Goal: Task Accomplishment & Management: Manage account settings

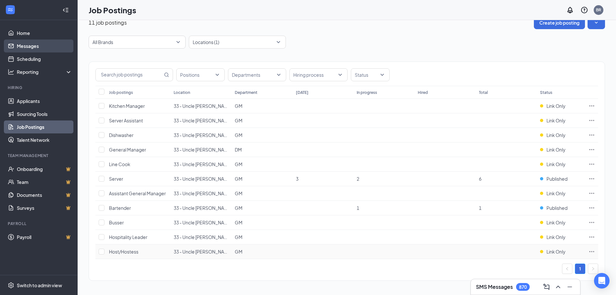
scroll to position [12, 0]
drag, startPoint x: 50, startPoint y: 101, endPoint x: 161, endPoint y: 121, distance: 112.6
click at [50, 101] on link "Applicants" at bounding box center [44, 100] width 55 height 13
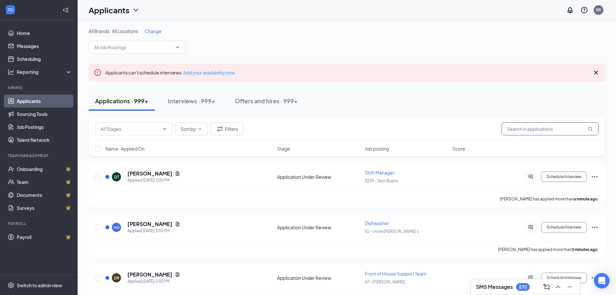
click at [519, 129] on input "text" at bounding box center [550, 128] width 97 height 13
paste input "Trinity Diego"
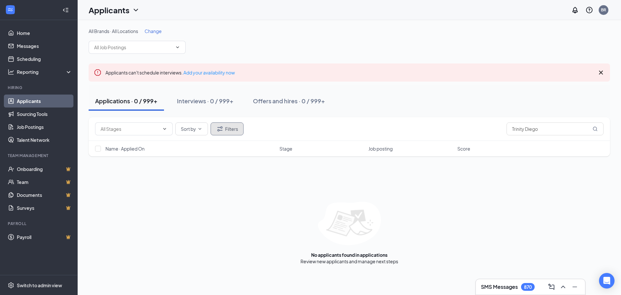
click at [230, 133] on button "Filters" at bounding box center [227, 128] width 33 height 13
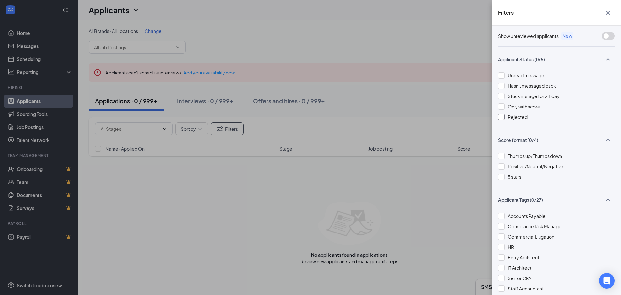
click at [514, 117] on span "Rejected" at bounding box center [518, 117] width 20 height 6
click at [611, 12] on icon "Cross" at bounding box center [609, 13] width 8 height 8
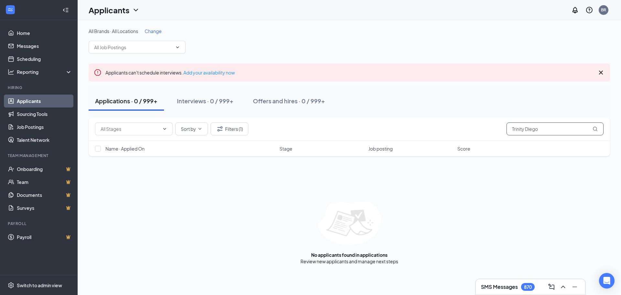
click at [545, 130] on input "Trinity Diego" at bounding box center [555, 128] width 97 height 13
drag, startPoint x: 545, startPoint y: 130, endPoint x: 506, endPoint y: 131, distance: 38.8
click at [506, 131] on div "Sort by Filters (1) [GEOGRAPHIC_DATA]" at bounding box center [349, 128] width 509 height 13
click at [595, 129] on icon "MagnifyingGlass" at bounding box center [595, 128] width 5 height 5
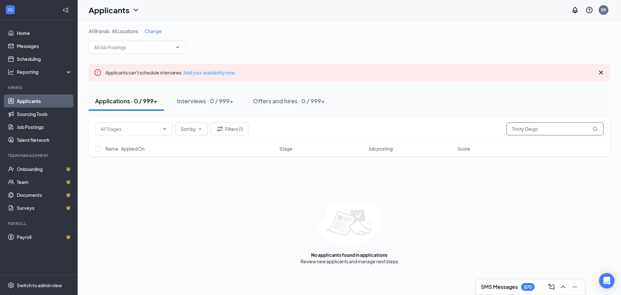
drag, startPoint x: 554, startPoint y: 131, endPoint x: 548, endPoint y: 131, distance: 6.8
click at [548, 131] on input "Trinity Diego" at bounding box center [555, 128] width 97 height 13
drag, startPoint x: 526, startPoint y: 128, endPoint x: 499, endPoint y: 129, distance: 26.6
click at [499, 129] on div "Sort by Filters (1) [GEOGRAPHIC_DATA]" at bounding box center [349, 128] width 509 height 13
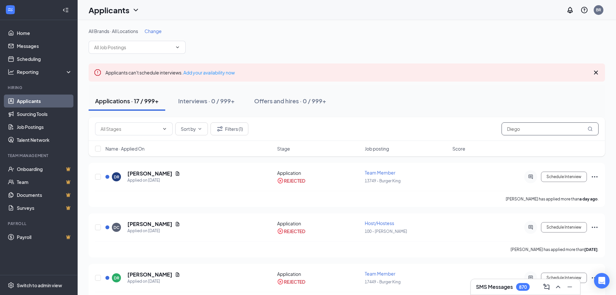
click at [541, 134] on input "Diego" at bounding box center [550, 128] width 97 height 13
drag, startPoint x: 533, startPoint y: 130, endPoint x: 494, endPoint y: 130, distance: 39.2
click at [496, 130] on div "Sort by Filters (1) [PERSON_NAME]" at bounding box center [347, 128] width 504 height 13
paste input "LaChristel"
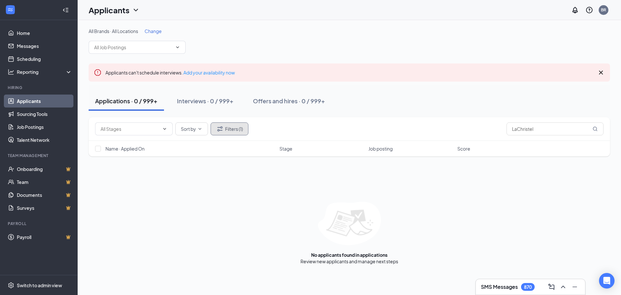
click at [232, 133] on button "Filters (1)" at bounding box center [230, 128] width 38 height 13
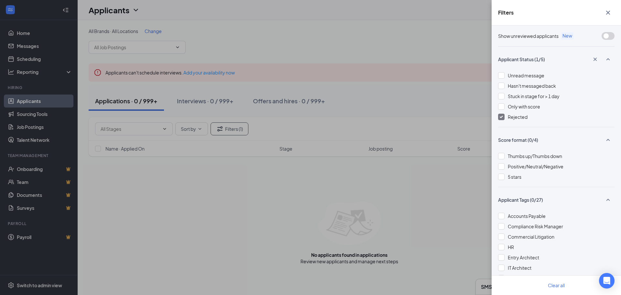
click at [502, 118] on img at bounding box center [501, 117] width 3 height 3
click at [607, 14] on icon "Cross" at bounding box center [608, 13] width 4 height 4
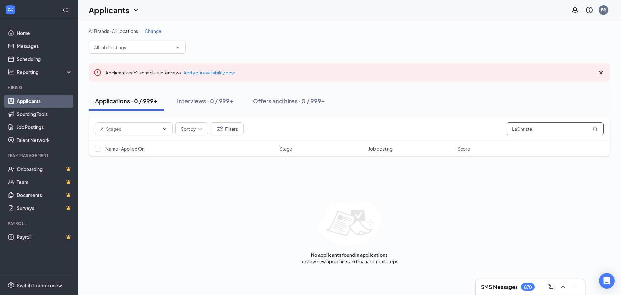
click at [519, 131] on input "LaChristel" at bounding box center [555, 128] width 97 height 13
drag, startPoint x: 553, startPoint y: 127, endPoint x: 488, endPoint y: 136, distance: 65.7
click at [488, 137] on div "Sort by Filters [PERSON_NAME]" at bounding box center [350, 129] width 522 height 24
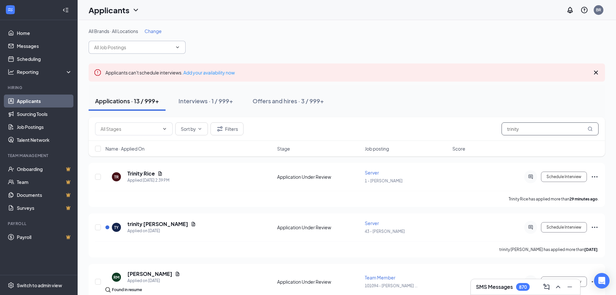
type input "trinity"
click at [126, 50] on input "text" at bounding box center [133, 47] width 78 height 7
type input "419"
click at [154, 29] on span "Change" at bounding box center [153, 31] width 17 height 6
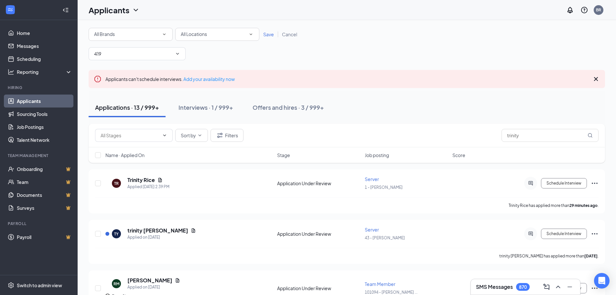
click at [133, 34] on div "All Brands" at bounding box center [130, 34] width 73 height 8
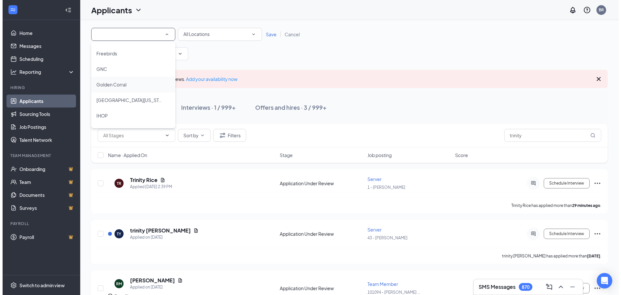
scroll to position [129, 0]
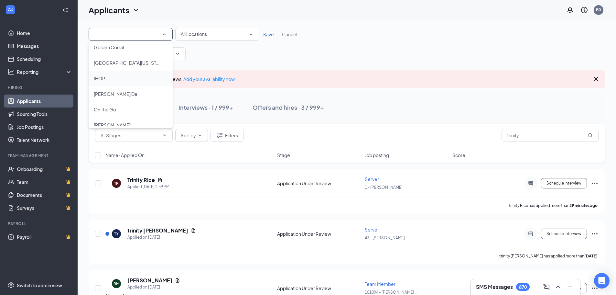
click at [115, 78] on div "IHOP" at bounding box center [131, 78] width 74 height 8
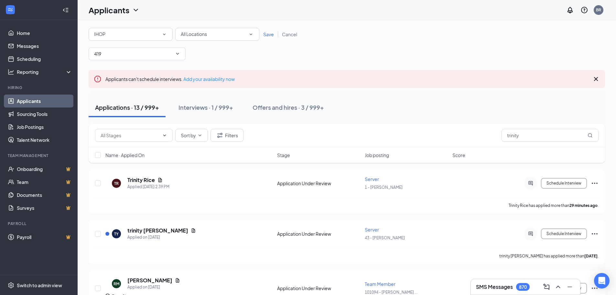
click at [202, 36] on span "All Locations" at bounding box center [194, 34] width 26 height 6
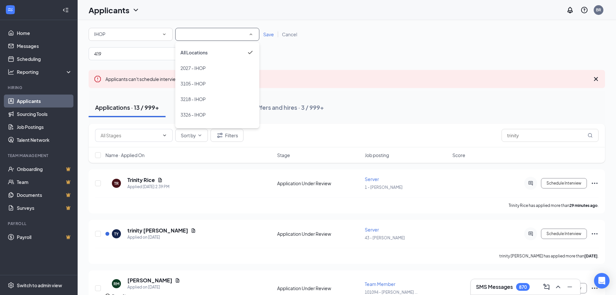
type input "1"
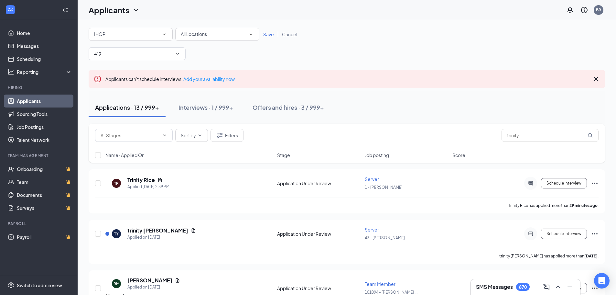
click at [198, 40] on div "All Locations All Locations" at bounding box center [217, 34] width 84 height 13
click at [188, 41] on div "All Brands IHOP All Locations All Locations Save Cancel 419 No options" at bounding box center [347, 44] width 517 height 32
click at [189, 36] on span "All Locations" at bounding box center [194, 34] width 26 height 6
type input "419"
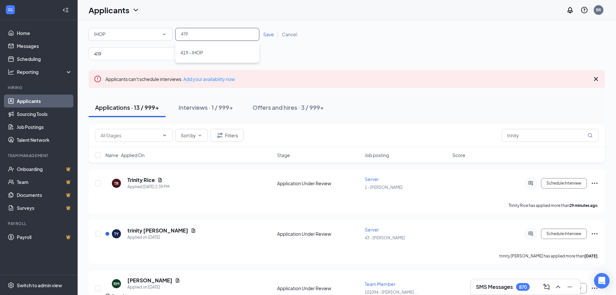
click at [197, 55] on span "419 - IHOP" at bounding box center [192, 53] width 23 height 6
drag, startPoint x: 142, startPoint y: 53, endPoint x: 98, endPoint y: 56, distance: 43.5
click at [99, 55] on input "419" at bounding box center [133, 53] width 78 height 7
click at [108, 51] on input "419" at bounding box center [133, 53] width 78 height 7
type input "4"
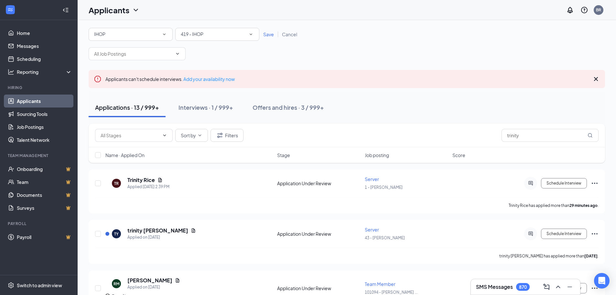
click at [271, 36] on span "Save" at bounding box center [268, 34] width 11 height 6
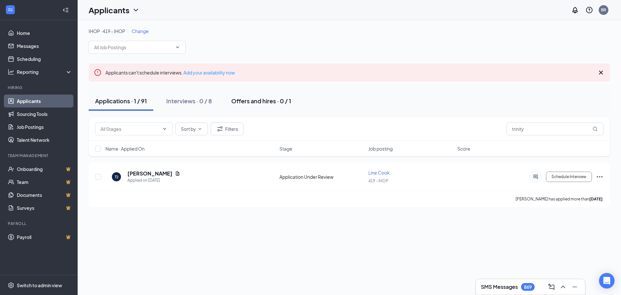
click at [266, 102] on div "Offers and hires · 0 / 1" at bounding box center [261, 101] width 60 height 8
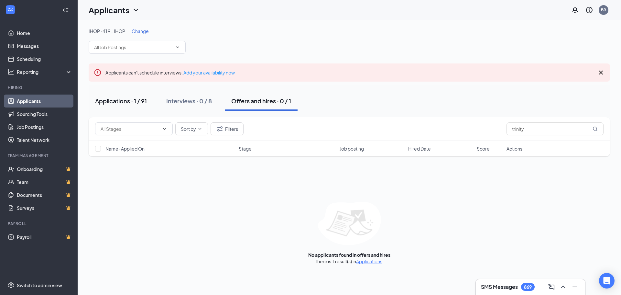
click at [129, 104] on div "Applications · 1 / 91" at bounding box center [121, 101] width 52 height 8
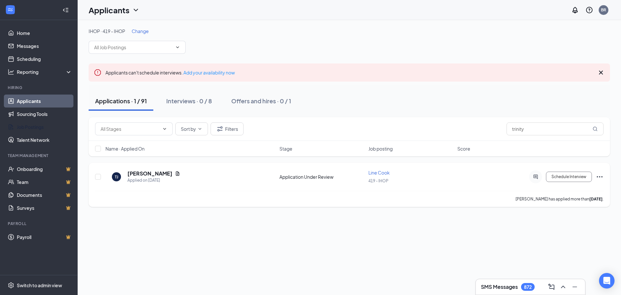
drag, startPoint x: 42, startPoint y: 124, endPoint x: 134, endPoint y: 205, distance: 121.8
click at [42, 124] on link "Job Postings" at bounding box center [44, 126] width 55 height 13
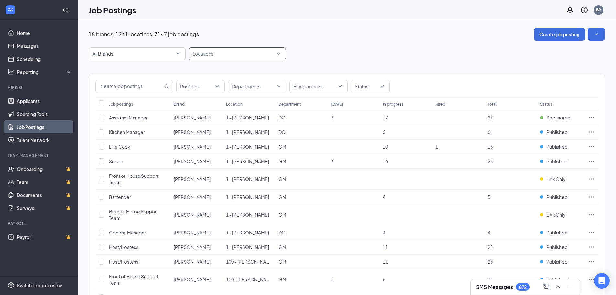
click at [229, 56] on div at bounding box center [234, 54] width 87 height 10
type input "3"
drag, startPoint x: 229, startPoint y: 56, endPoint x: 47, endPoint y: 250, distance: 266.0
click at [228, 56] on div "3 3" at bounding box center [234, 54] width 87 height 10
click at [203, 54] on div at bounding box center [234, 54] width 87 height 10
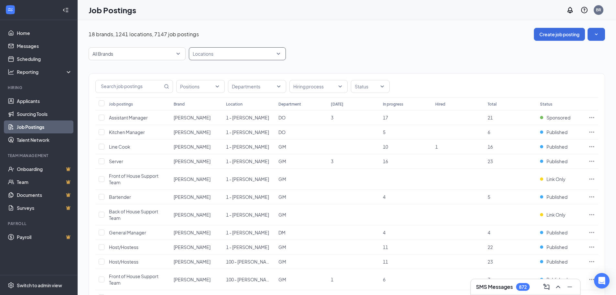
type input "419"
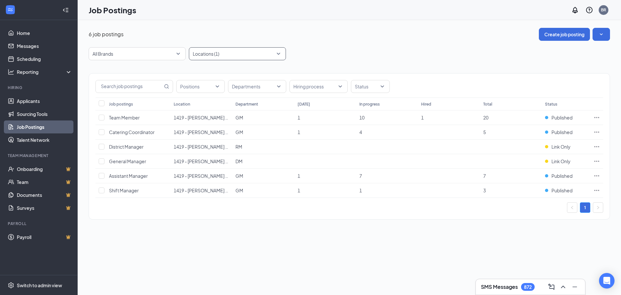
click at [213, 54] on div at bounding box center [234, 54] width 87 height 10
type input "03"
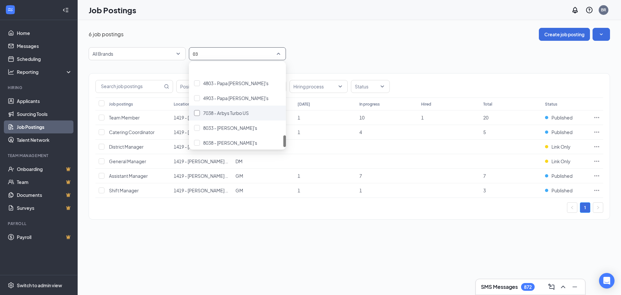
scroll to position [504, 0]
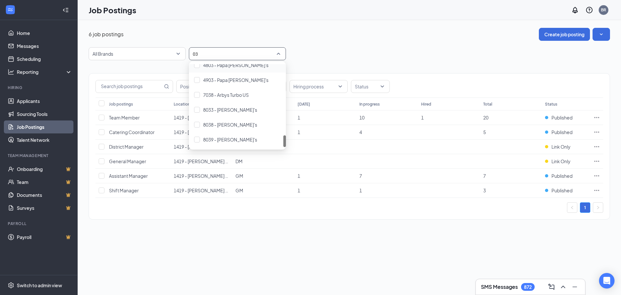
click at [213, 55] on div "03 03" at bounding box center [234, 54] width 87 height 10
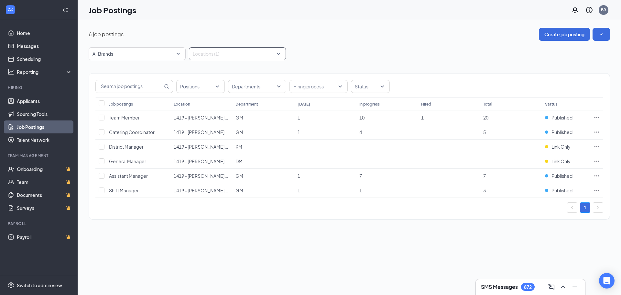
type input "3"
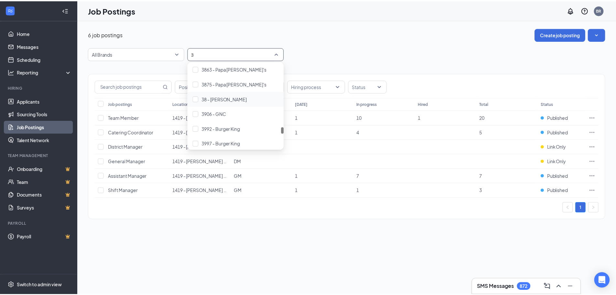
scroll to position [5469, 0]
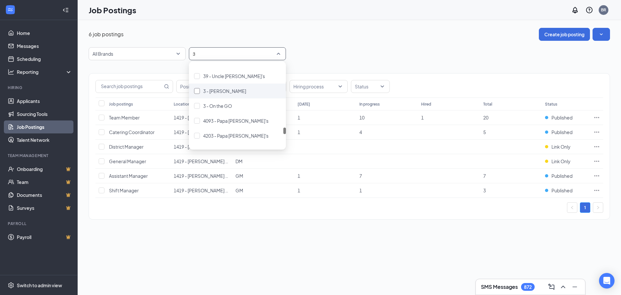
click at [228, 90] on span "3 - [PERSON_NAME]" at bounding box center [224, 91] width 43 height 6
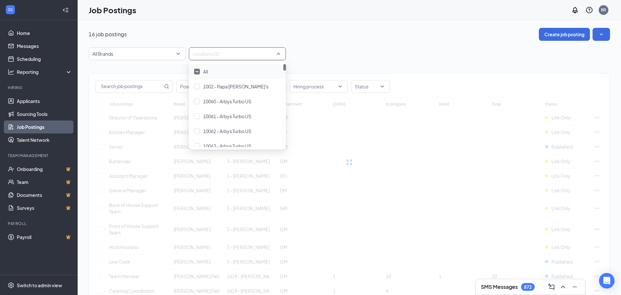
click at [331, 51] on div "All Brands Locations (2)" at bounding box center [350, 53] width 522 height 13
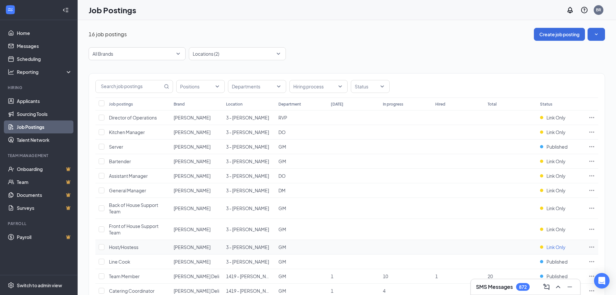
click at [557, 248] on span "Link Only" at bounding box center [556, 247] width 19 height 6
click at [553, 265] on p "Your position is publicly available on your career page and job boards." at bounding box center [534, 269] width 87 height 11
click at [555, 232] on span "Link Only" at bounding box center [556, 229] width 19 height 6
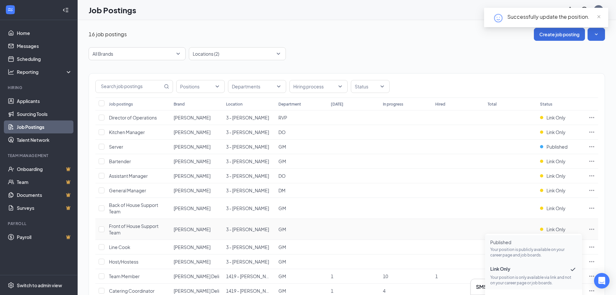
click at [535, 240] on span "Published" at bounding box center [534, 242] width 87 height 6
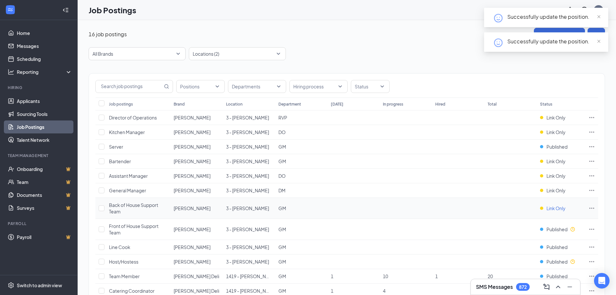
click at [548, 206] on span "Link Only" at bounding box center [556, 208] width 19 height 6
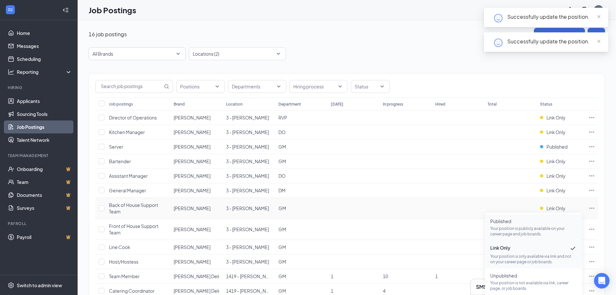
click at [531, 232] on p "Your position is publicly available on your career page and job boards." at bounding box center [534, 231] width 87 height 11
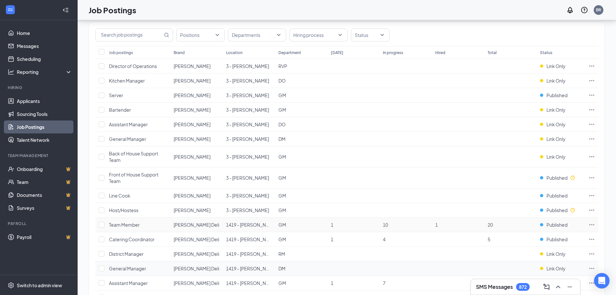
scroll to position [32, 0]
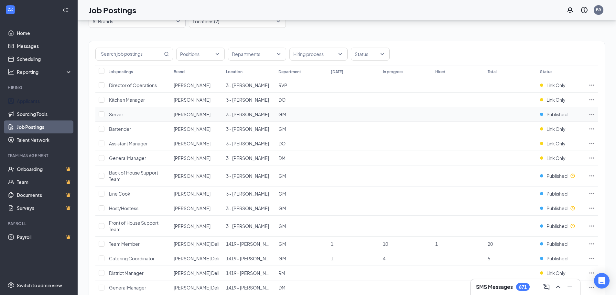
click at [31, 101] on link "Applicants" at bounding box center [44, 100] width 55 height 13
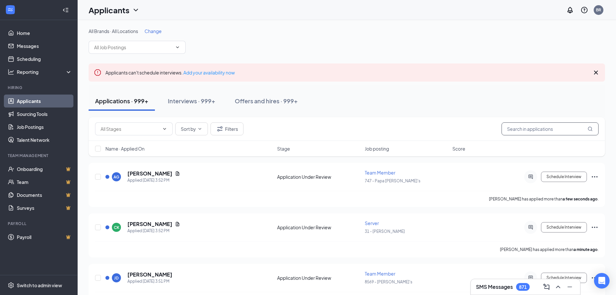
drag, startPoint x: 567, startPoint y: 128, endPoint x: 566, endPoint y: 132, distance: 3.9
click at [567, 128] on input "text" at bounding box center [550, 128] width 97 height 13
paste input "Trinity Diego"
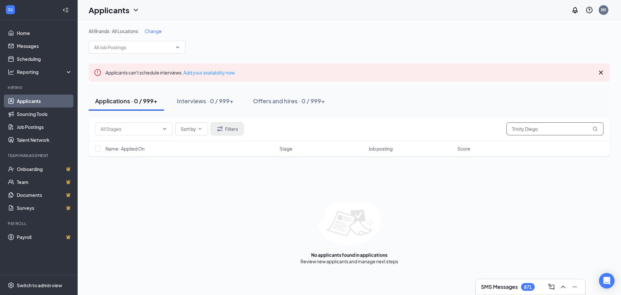
type input "Trinity Diego"
click at [225, 130] on button "Filters" at bounding box center [227, 128] width 33 height 13
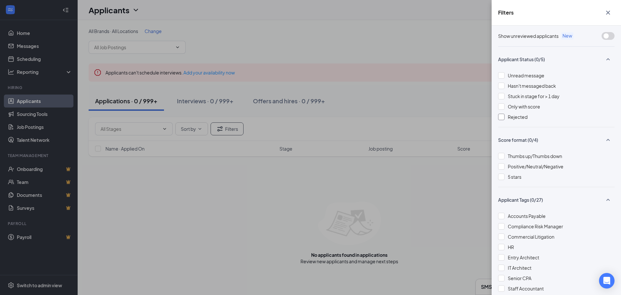
click at [512, 116] on span "Rejected" at bounding box center [518, 117] width 20 height 6
click at [366, 110] on div "Filters Show unreviewed applicants New Applicant Status (1/5) Unread message Ha…" at bounding box center [310, 147] width 621 height 295
click at [613, 11] on button "button" at bounding box center [608, 12] width 13 height 12
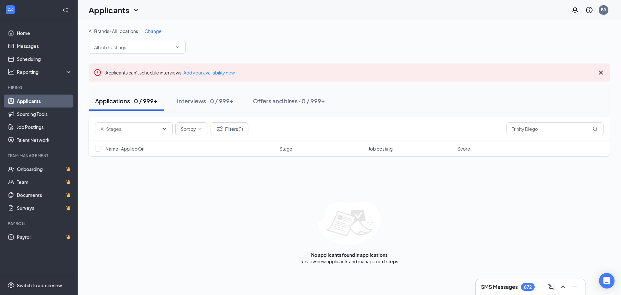
click at [153, 30] on span "Change" at bounding box center [153, 31] width 17 height 6
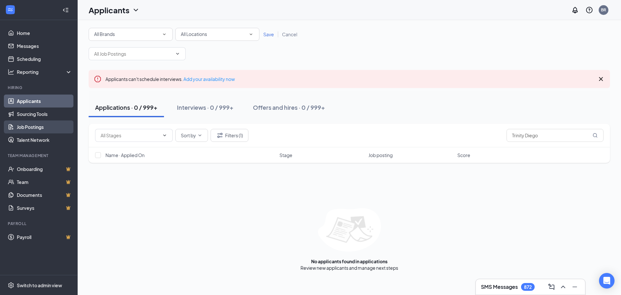
click at [39, 128] on link "Job Postings" at bounding box center [44, 126] width 55 height 13
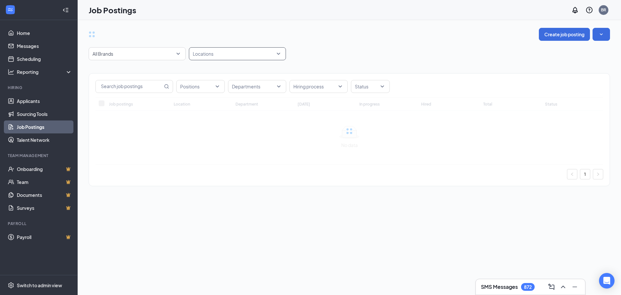
click at [219, 53] on div at bounding box center [234, 54] width 87 height 10
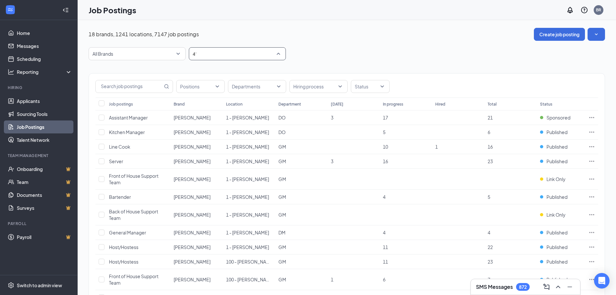
type input "419"
click at [210, 87] on span "419 - IHOP" at bounding box center [214, 86] width 23 height 6
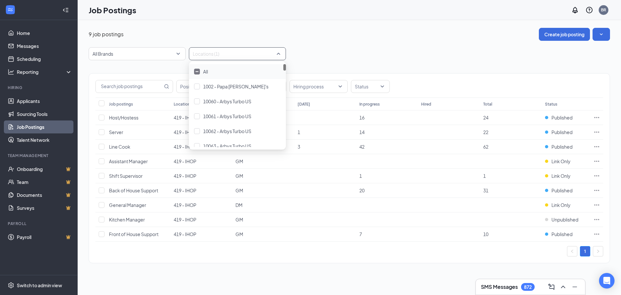
click at [351, 41] on div "9 job postings Create job posting All Brands Locations (1) Positions Department…" at bounding box center [350, 149] width 522 height 242
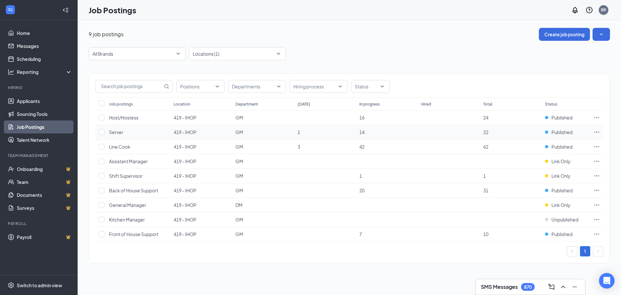
click at [598, 133] on icon "Ellipses" at bounding box center [597, 132] width 6 height 6
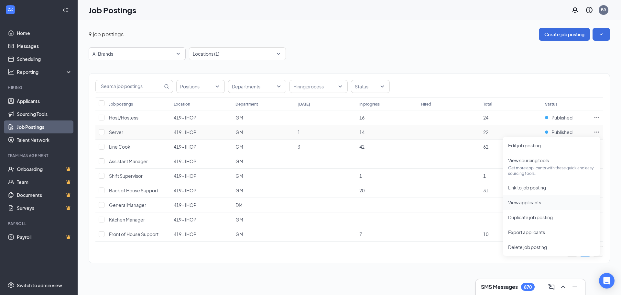
click at [529, 199] on span "View applicants" at bounding box center [524, 202] width 33 height 6
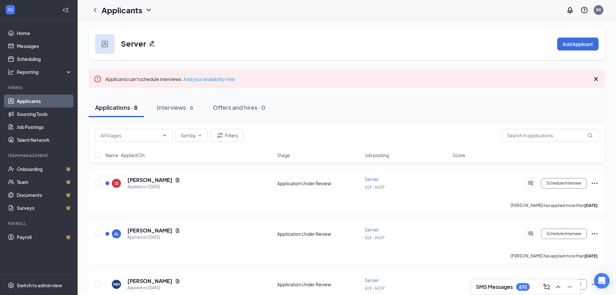
click at [176, 105] on div "Interviews · 6" at bounding box center [175, 107] width 37 height 8
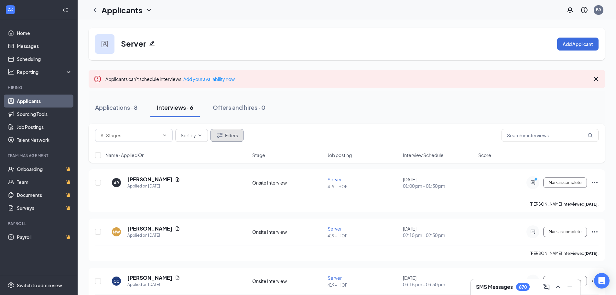
click at [219, 134] on icon "Filter" at bounding box center [220, 135] width 8 height 8
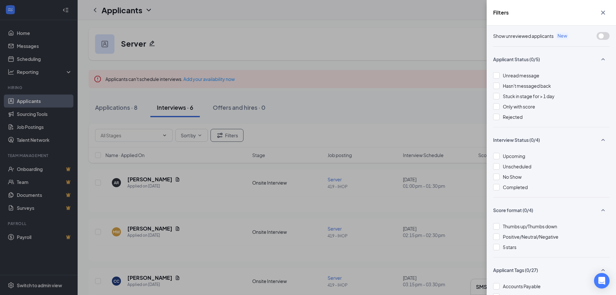
click at [515, 117] on span "Rejected" at bounding box center [513, 117] width 20 height 6
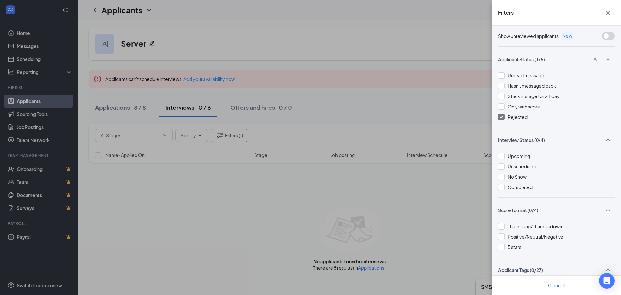
click at [350, 112] on div "Filters Show unreviewed applicants New Applicant Status (1/5) Unread message Ha…" at bounding box center [310, 147] width 621 height 295
click at [607, 14] on icon "Cross" at bounding box center [608, 13] width 4 height 4
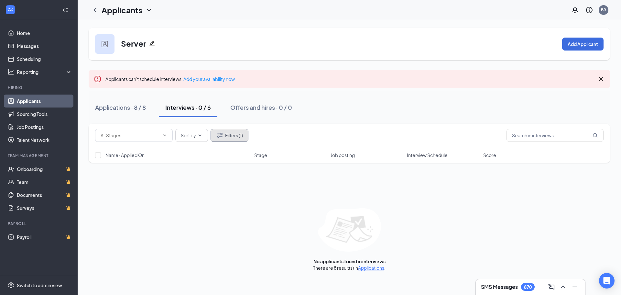
click at [232, 138] on button "Filters (1)" at bounding box center [230, 135] width 38 height 13
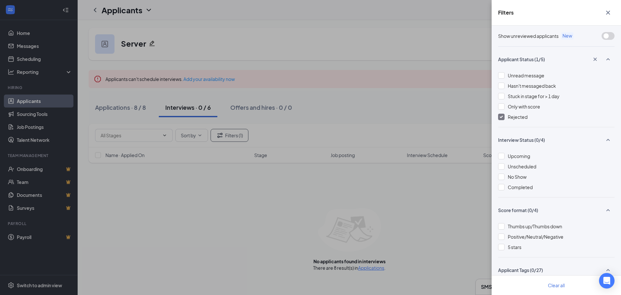
click at [503, 116] on img at bounding box center [501, 117] width 3 height 3
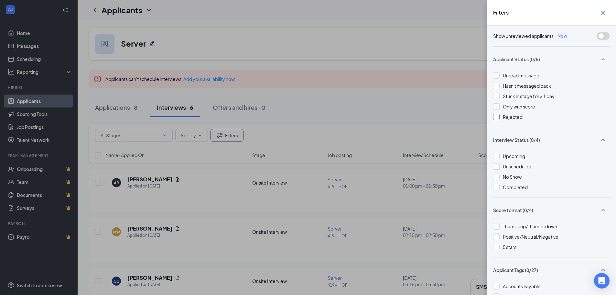
click at [609, 10] on button "button" at bounding box center [603, 12] width 13 height 12
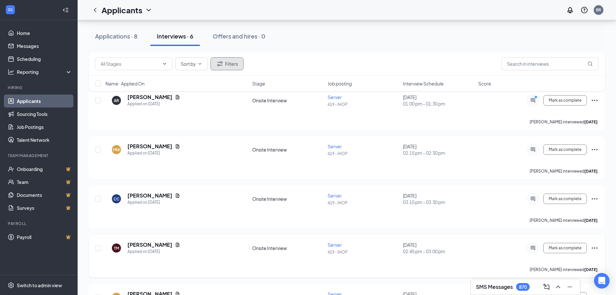
scroll to position [129, 0]
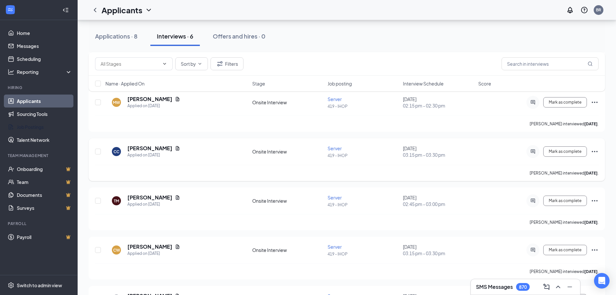
drag, startPoint x: 43, startPoint y: 128, endPoint x: 452, endPoint y: 140, distance: 409.2
click at [43, 128] on link "Job Postings" at bounding box center [44, 126] width 55 height 13
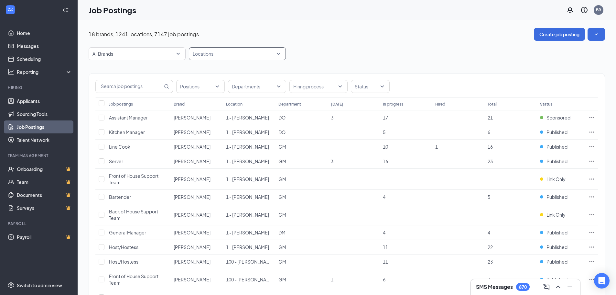
click at [227, 52] on div at bounding box center [234, 54] width 87 height 10
type input "419"
click at [212, 89] on div "419 - IHOP" at bounding box center [214, 86] width 23 height 7
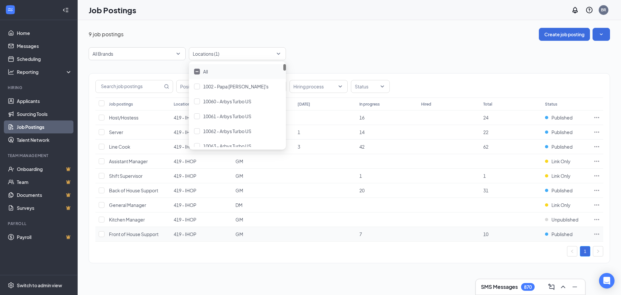
click at [594, 234] on icon "Ellipses" at bounding box center [597, 234] width 6 height 6
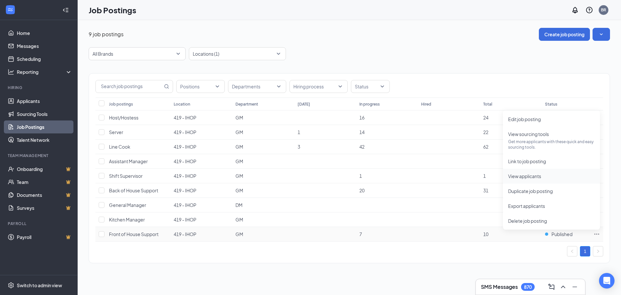
click at [521, 176] on span "View applicants" at bounding box center [524, 176] width 33 height 6
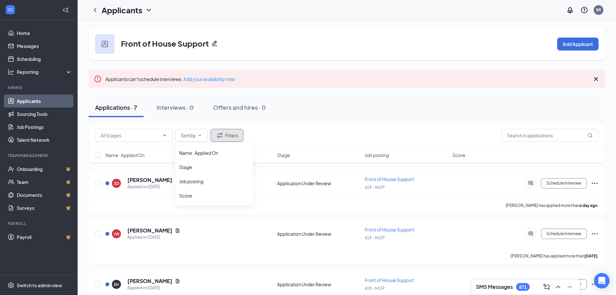
click at [234, 136] on button "Filters" at bounding box center [227, 135] width 33 height 13
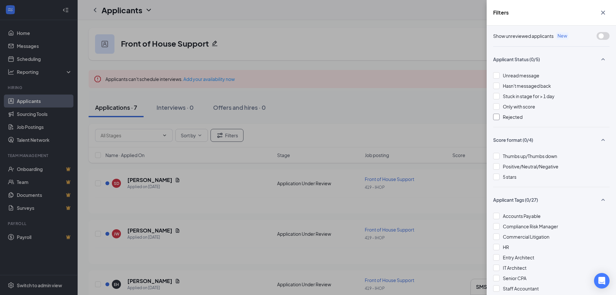
click at [506, 118] on span "Rejected" at bounding box center [513, 117] width 20 height 6
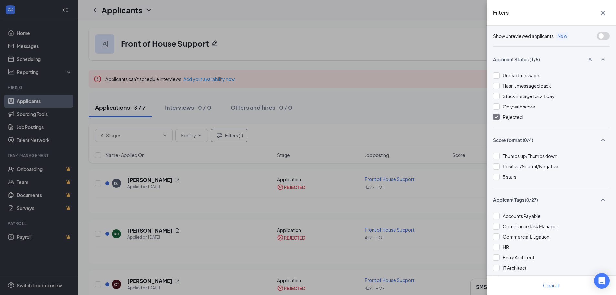
click at [380, 100] on div "Filters Show unreviewed applicants New Applicant Status (1/5) Unread message Ha…" at bounding box center [308, 147] width 616 height 295
click at [604, 13] on icon "Cross" at bounding box center [604, 13] width 4 height 4
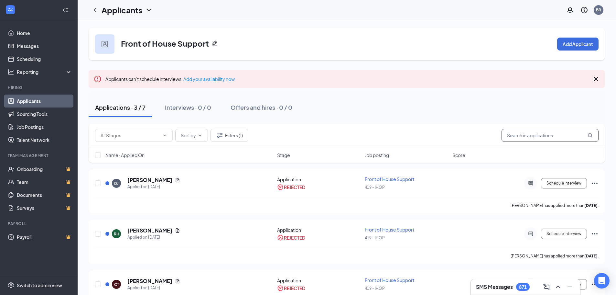
click at [536, 137] on input "text" at bounding box center [550, 135] width 97 height 13
paste input "Trinity Diego"
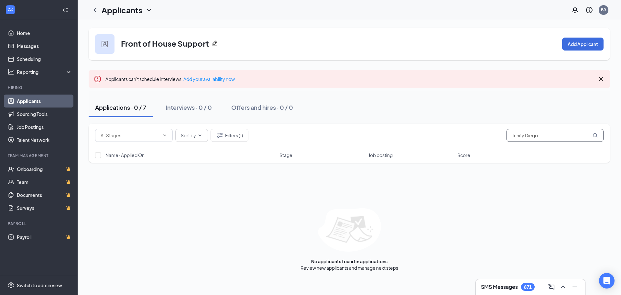
type input "Trinity Diego"
click at [95, 10] on icon "ChevronLeft" at bounding box center [95, 10] width 3 height 4
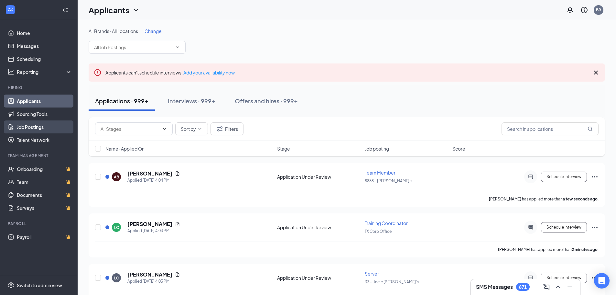
click at [43, 126] on link "Job Postings" at bounding box center [44, 126] width 55 height 13
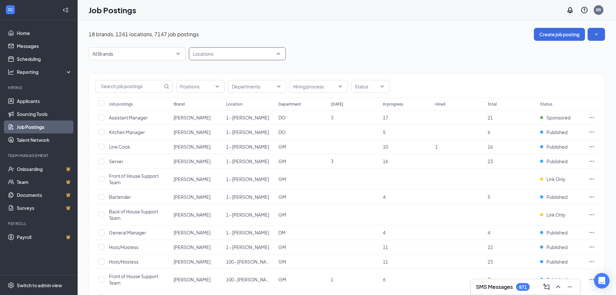
click at [233, 54] on div at bounding box center [234, 54] width 87 height 10
type input "419"
click at [224, 88] on span "419 - IHOP" at bounding box center [214, 86] width 23 height 6
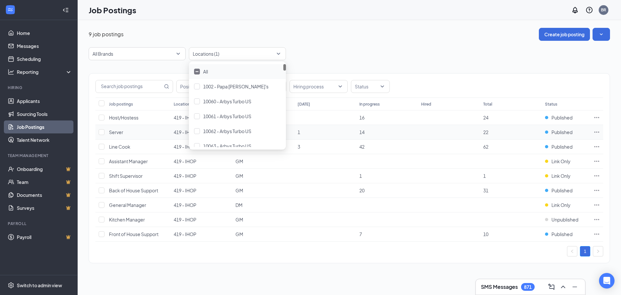
click at [595, 129] on icon "Ellipses" at bounding box center [597, 132] width 6 height 6
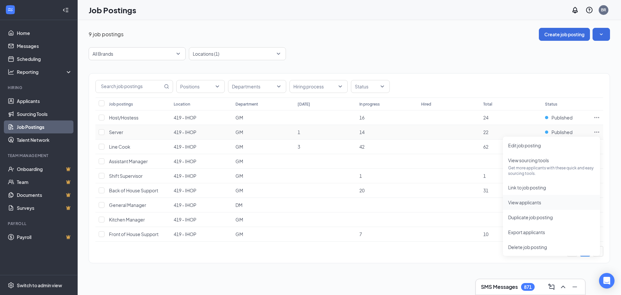
click at [536, 203] on span "View applicants" at bounding box center [524, 202] width 33 height 6
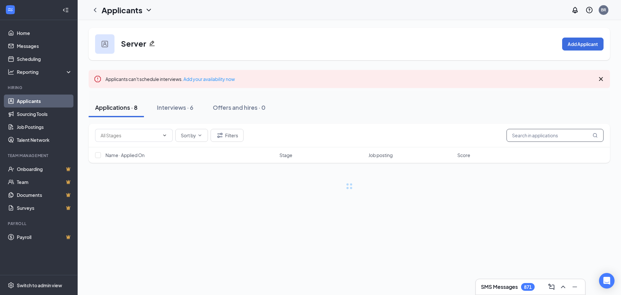
click at [534, 140] on input "text" at bounding box center [555, 135] width 97 height 13
type input "Trinity Diego"
